Goal: Find specific page/section: Find specific page/section

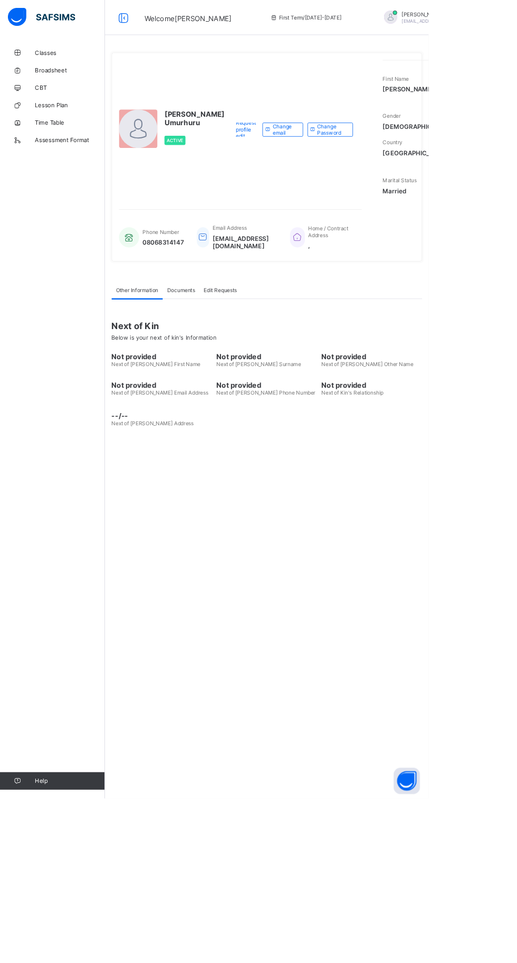
click at [37, 67] on link "Classes" at bounding box center [63, 63] width 127 height 21
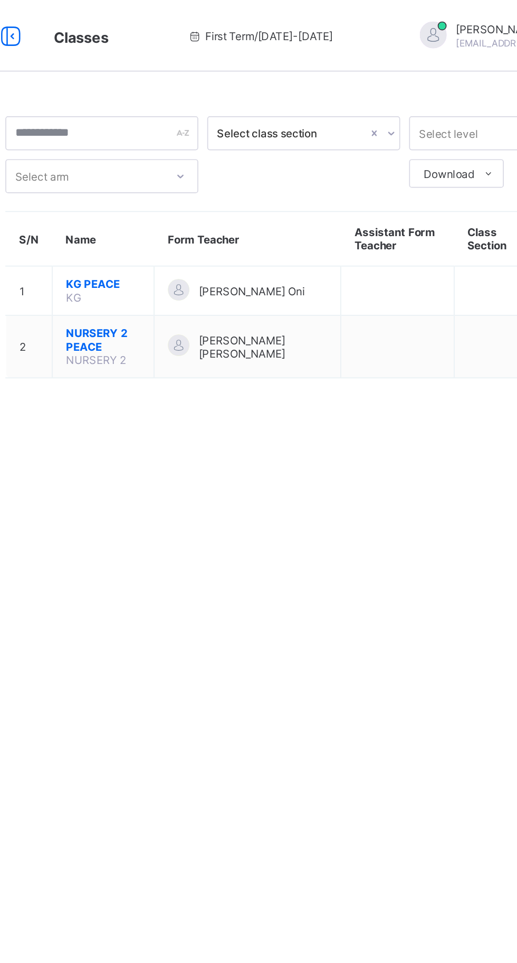
click at [214, 167] on span "KG PEACE" at bounding box center [204, 168] width 44 height 8
